Goal: Transaction & Acquisition: Obtain resource

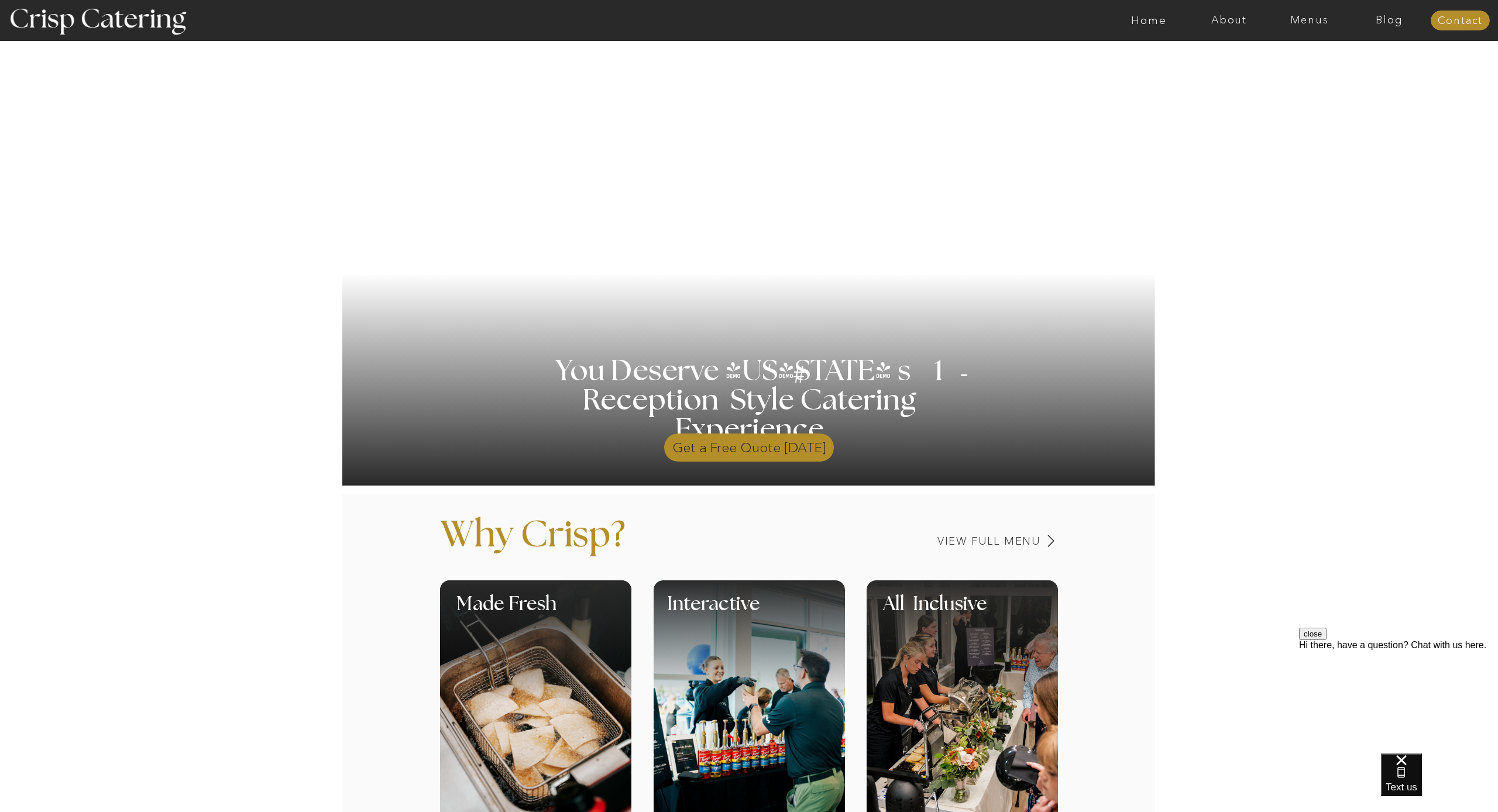
click at [769, 445] on p "Get a Free Quote Today" at bounding box center [749, 445] width 170 height 34
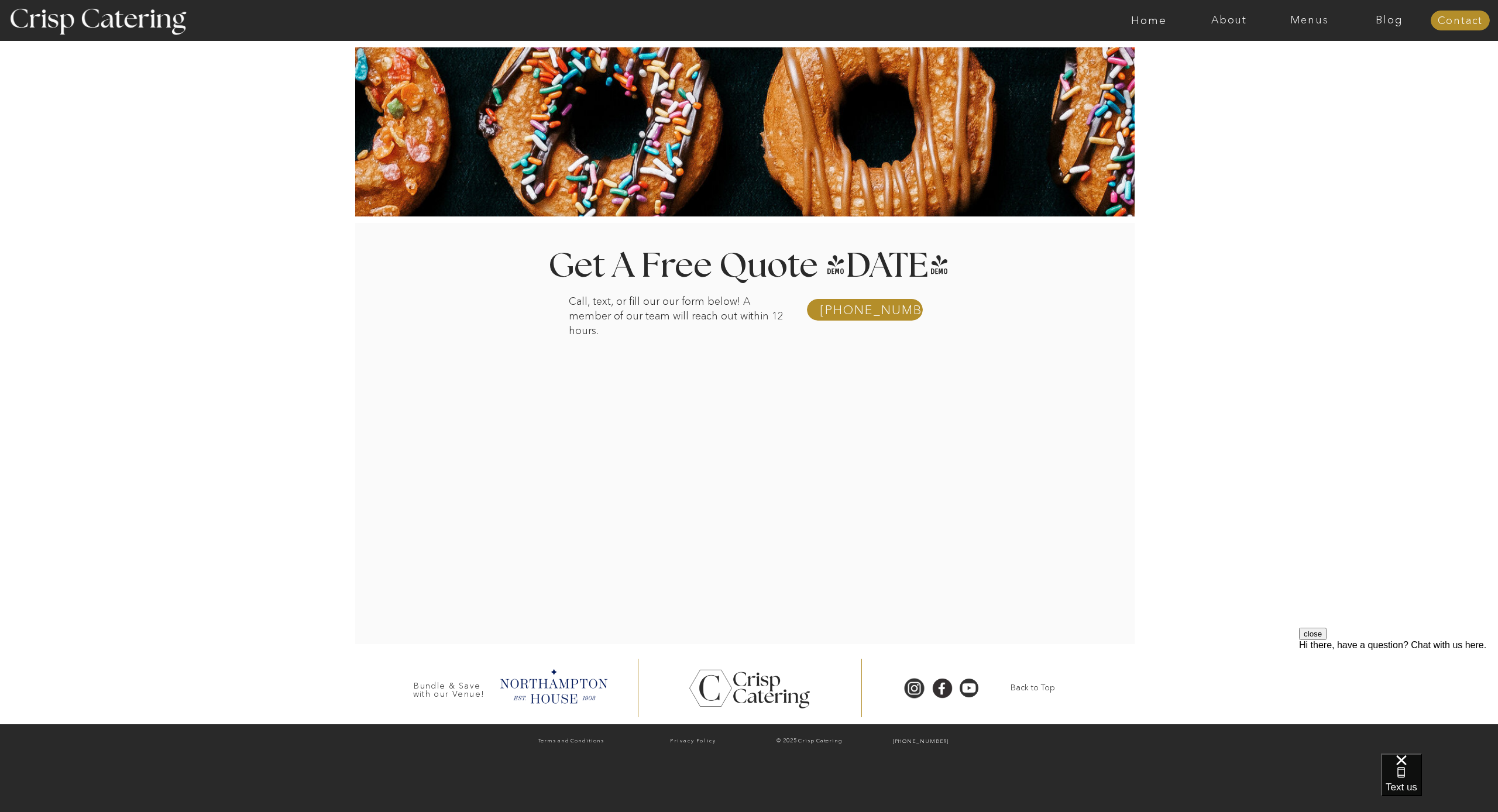
scroll to position [1, 0]
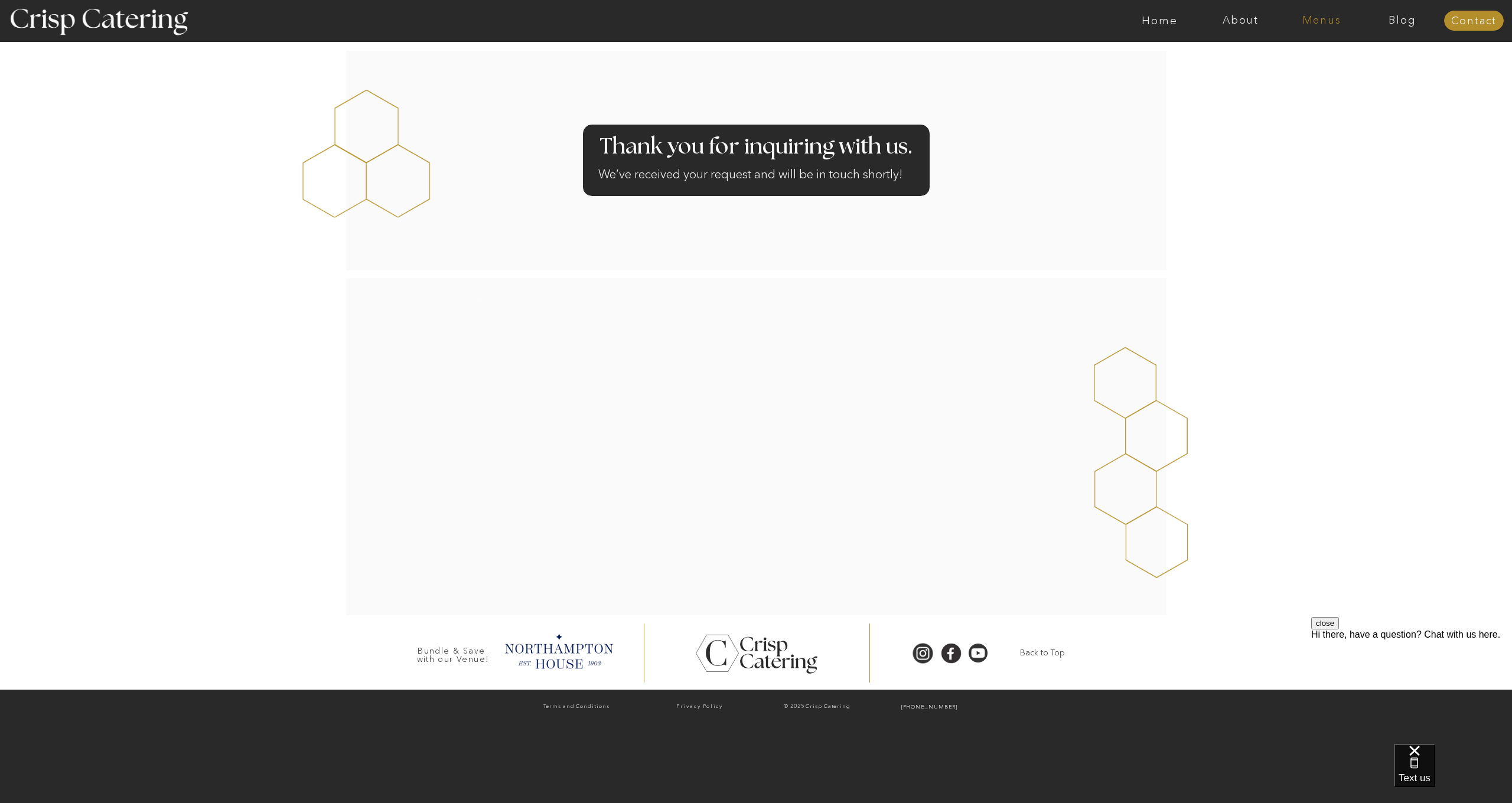
click at [1313, 21] on nav "Menus" at bounding box center [1321, 20] width 81 height 12
click at [1311, 71] on nav "Winter (Sep-Feb)" at bounding box center [1320, 69] width 97 height 11
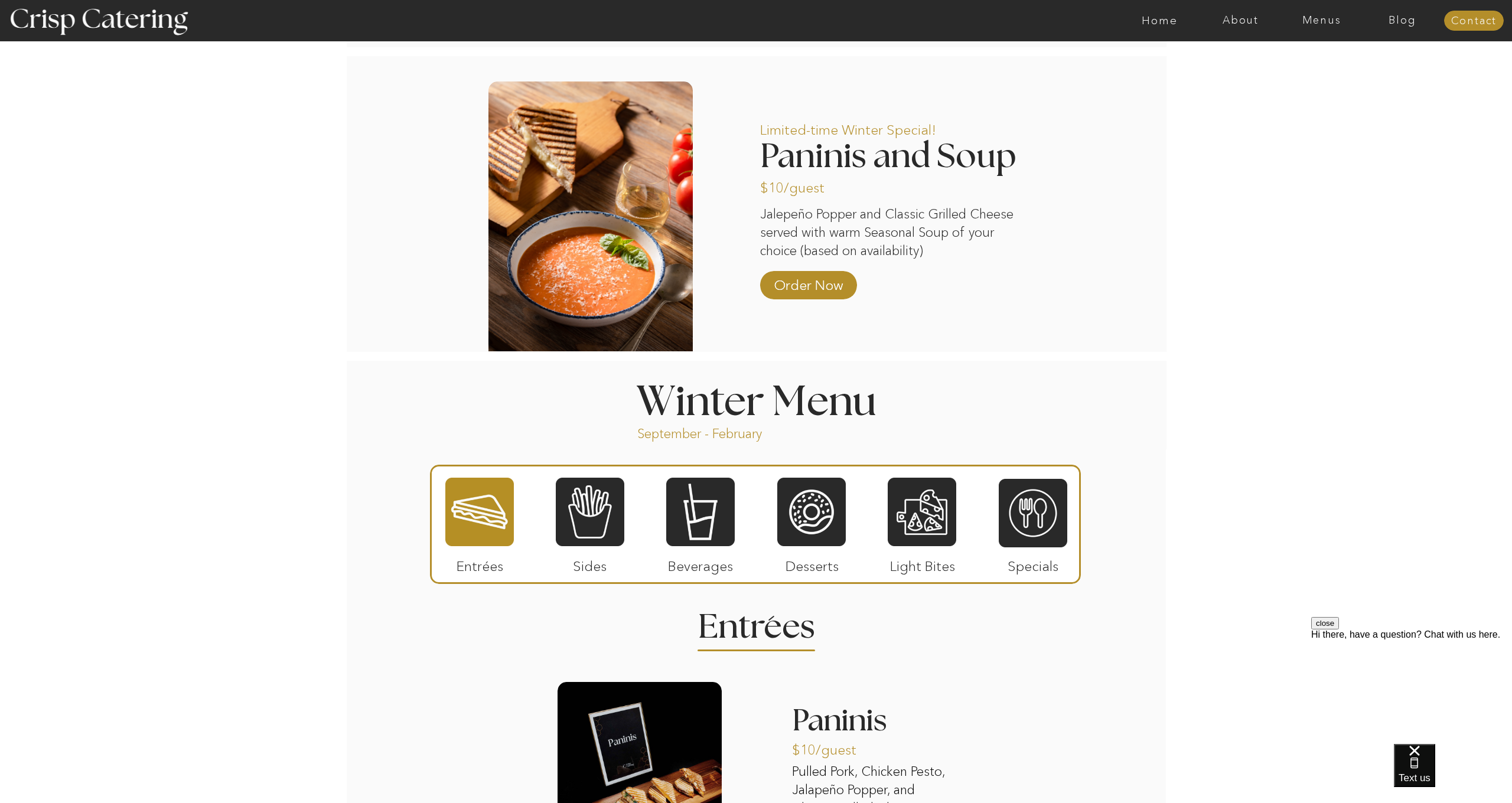
scroll to position [954, 0]
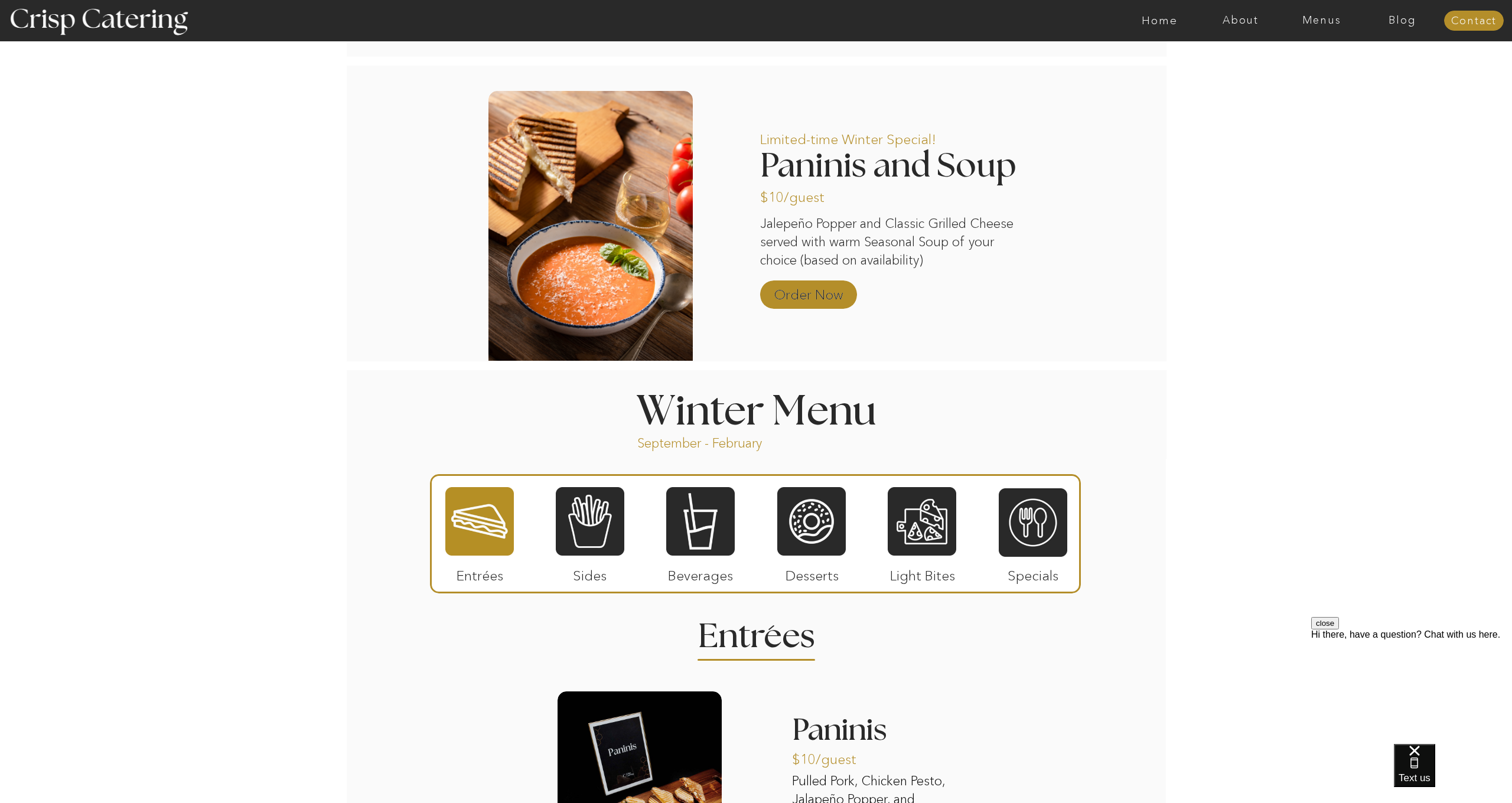
click at [828, 292] on p "Order Now" at bounding box center [808, 292] width 79 height 34
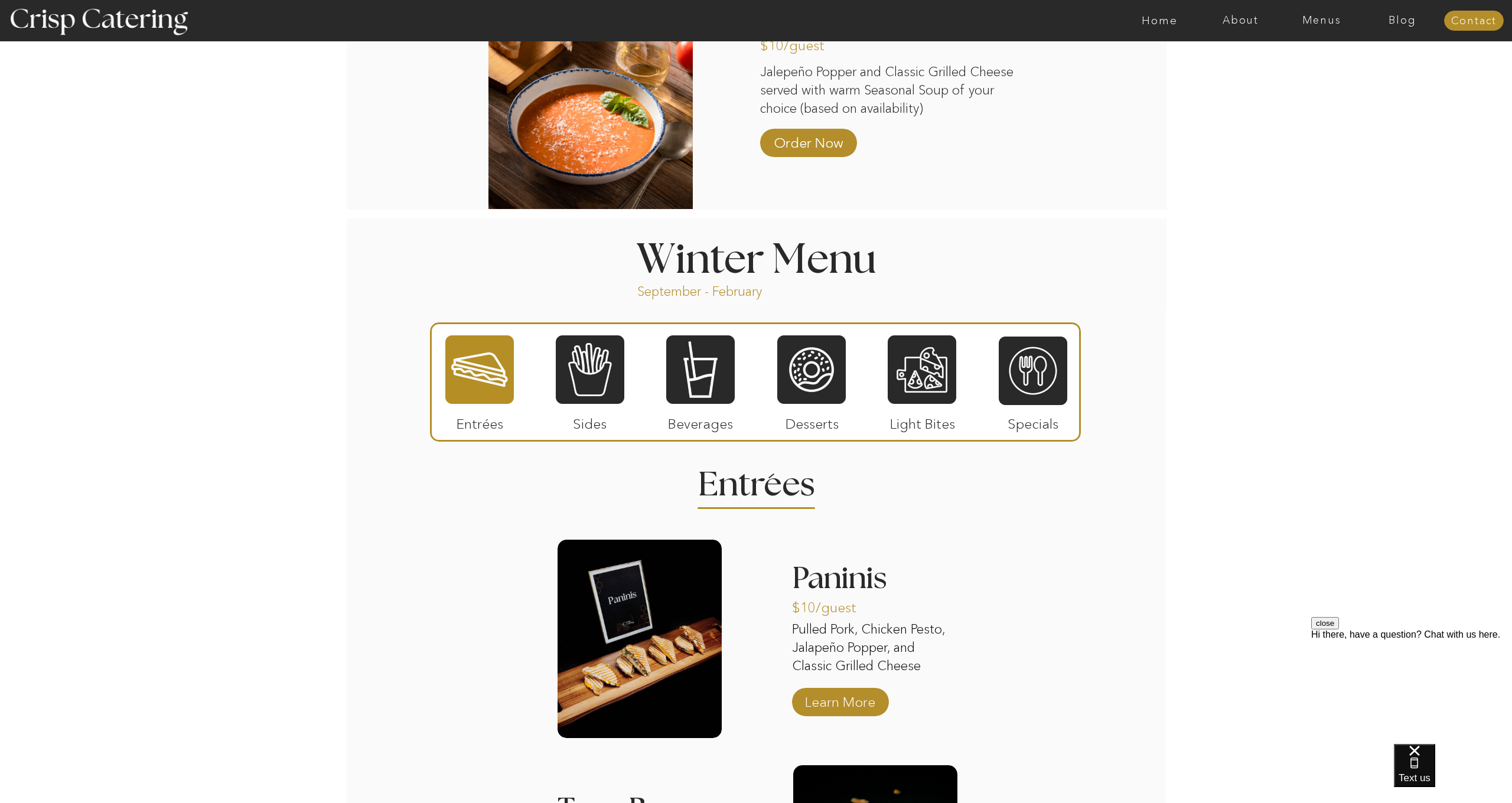
scroll to position [1099, 0]
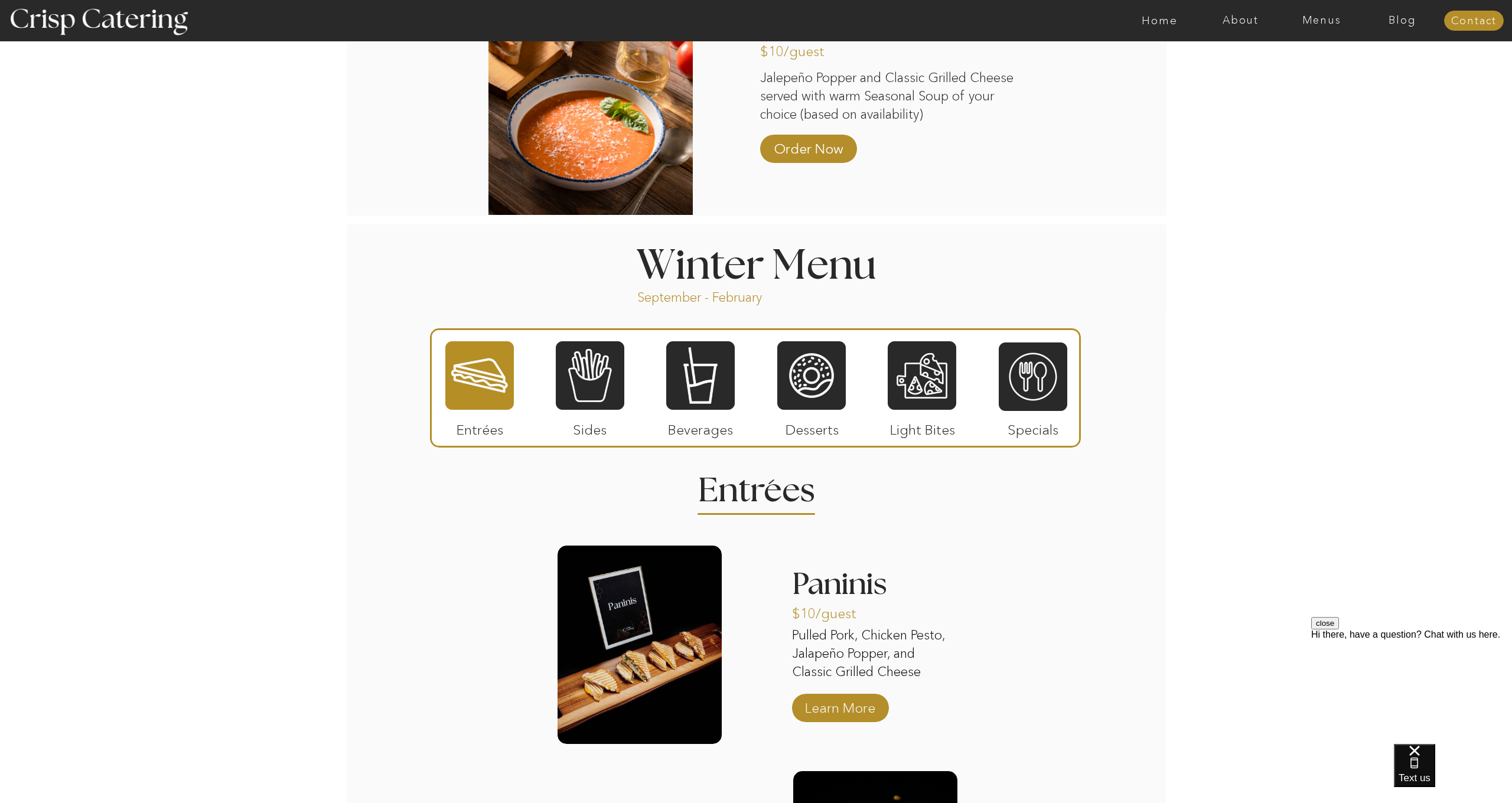
click at [756, 497] on h2 "Entrees" at bounding box center [756, 486] width 116 height 23
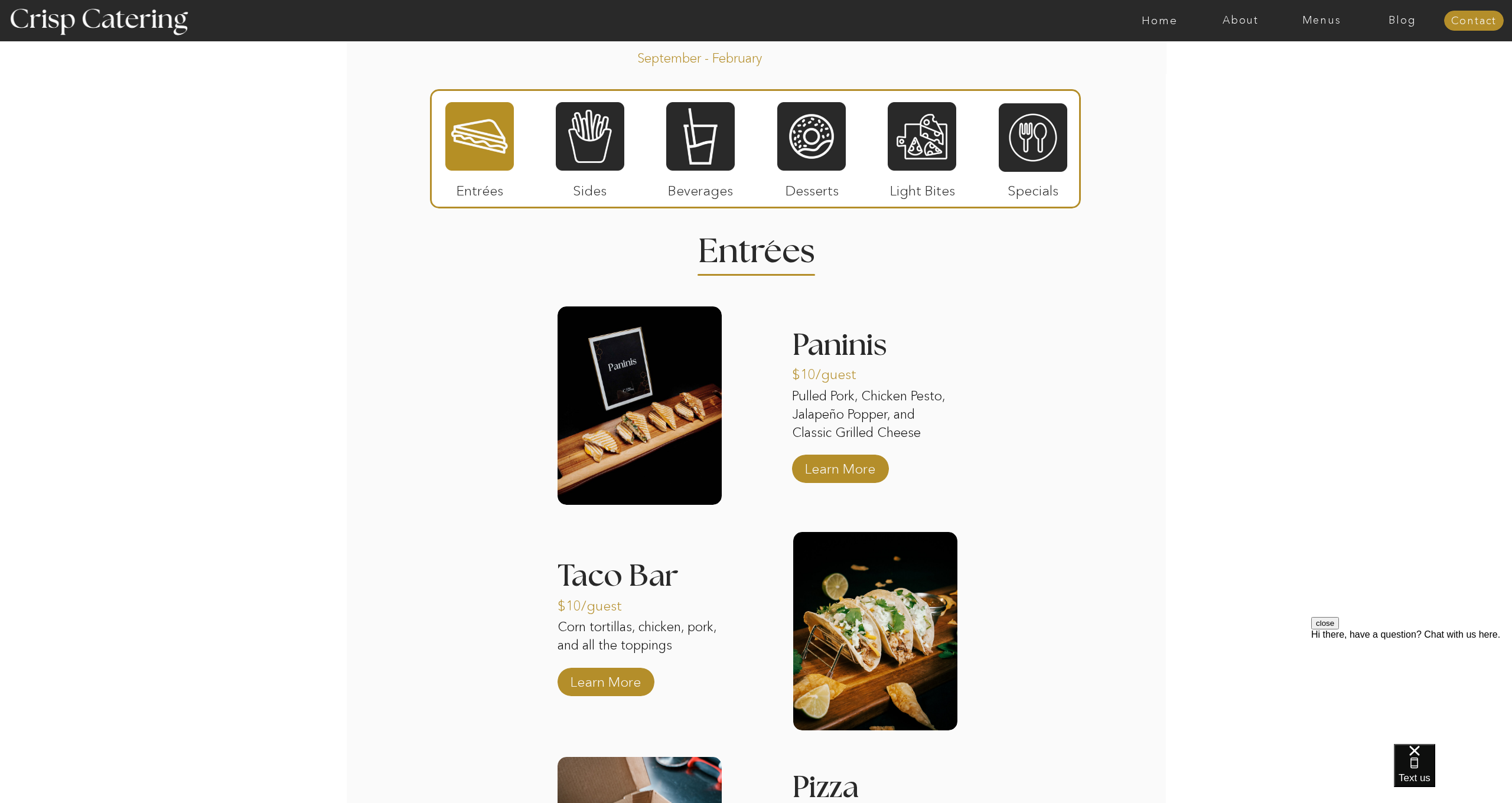
scroll to position [1372, 0]
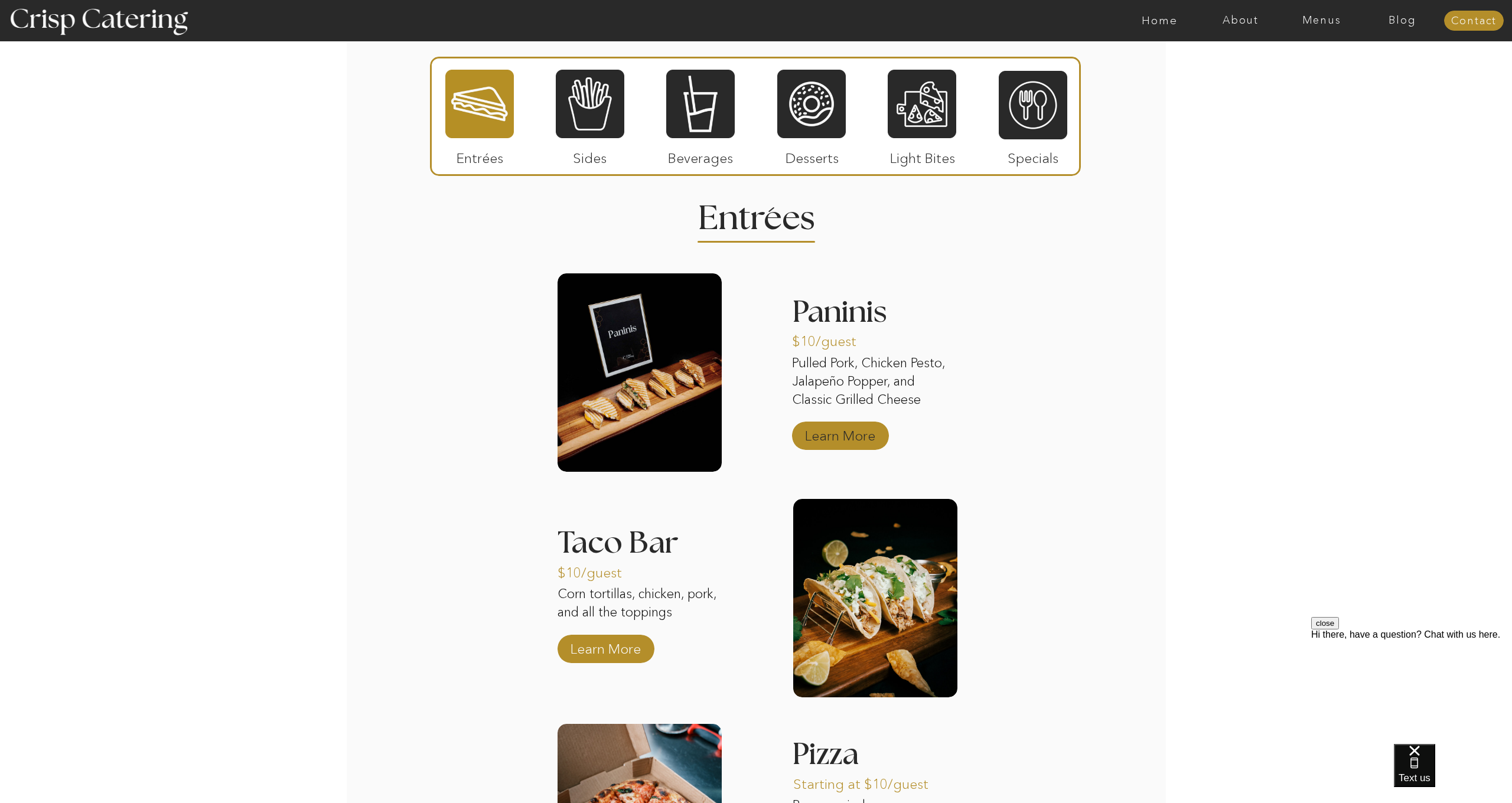
click at [842, 435] on p "Learn More" at bounding box center [840, 433] width 79 height 34
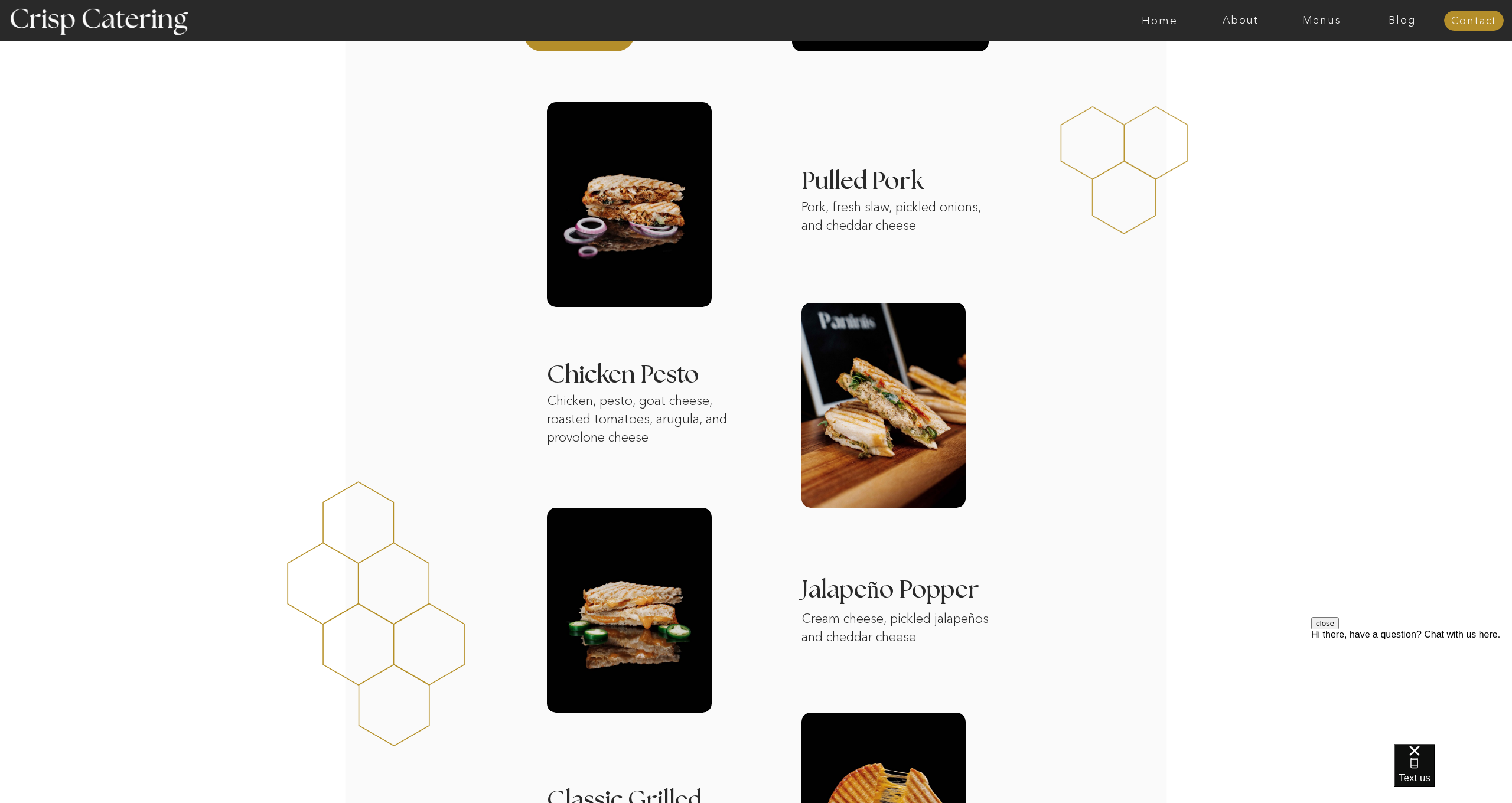
scroll to position [250, 0]
